Goal: Information Seeking & Learning: Find specific fact

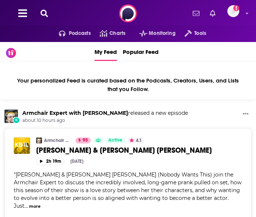
click at [42, 13] on icon at bounding box center [43, 13] width 7 height 7
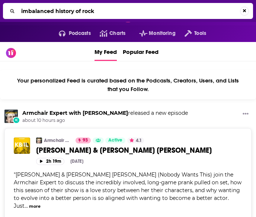
type input "imbalanced history of rock"
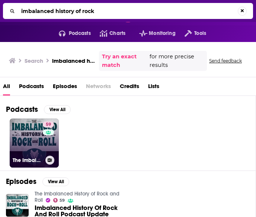
click at [26, 148] on link "59 The Imbalanced History of Rock and Roll" at bounding box center [34, 143] width 49 height 49
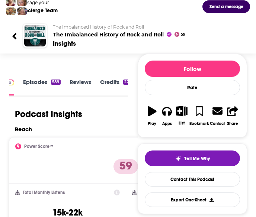
scroll to position [72, 0]
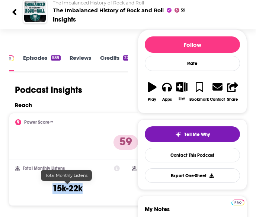
drag, startPoint x: 78, startPoint y: 190, endPoint x: 52, endPoint y: 188, distance: 25.7
click at [52, 188] on div "Total Monthly Listens 15k-22k" at bounding box center [67, 182] width 104 height 34
copy h3 "15k-22k"
